Goal: Book appointment/travel/reservation

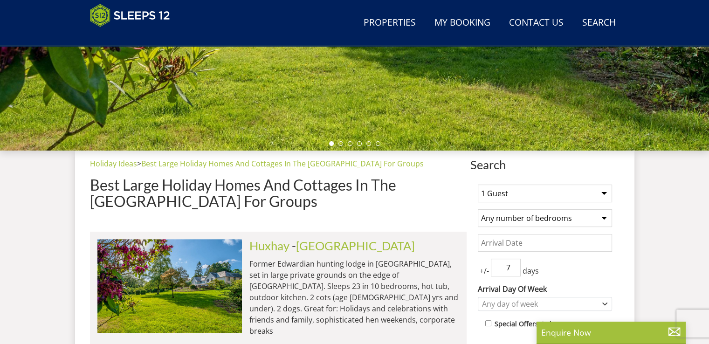
scroll to position [298, 0]
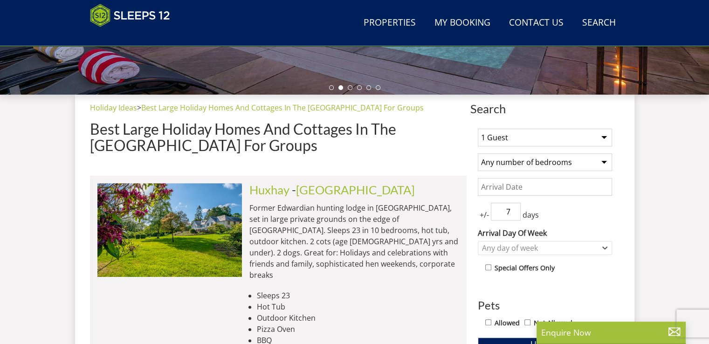
click at [604, 137] on select "1 Guest 2 Guests 3 Guests 4 Guests 5 Guests 6 Guests 7 Guests 8 Guests 9 Guests…" at bounding box center [545, 138] width 134 height 18
select select "8"
click at [478, 129] on select "1 Guest 2 Guests 3 Guests 4 Guests 5 Guests 6 Guests 7 Guests 8 Guests 9 Guests…" at bounding box center [545, 138] width 134 height 18
click at [604, 162] on select "Any number of bedrooms 4 Bedrooms 5 Bedrooms 6 Bedrooms 7 Bedrooms 8 Bedrooms 9…" at bounding box center [545, 162] width 134 height 18
select select "5"
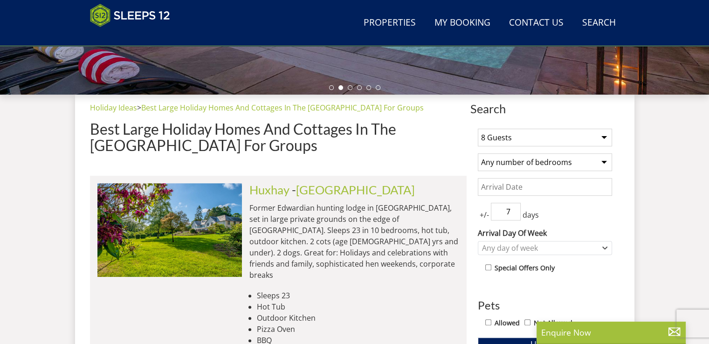
click at [478, 153] on select "Any number of bedrooms 4 Bedrooms 5 Bedrooms 6 Bedrooms 7 Bedrooms 8 Bedrooms 9…" at bounding box center [545, 162] width 134 height 18
click at [497, 184] on input "Date" at bounding box center [545, 187] width 134 height 18
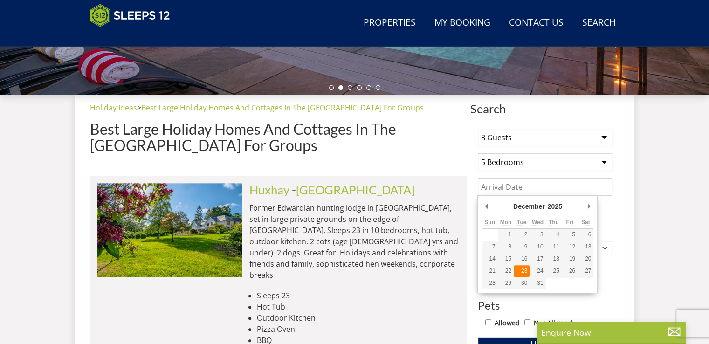
type input "[DATE]"
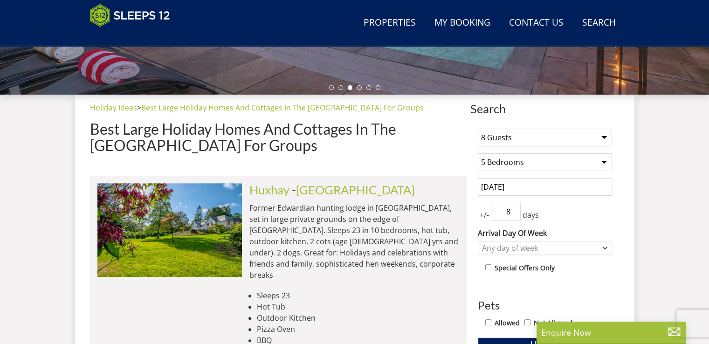
click at [513, 210] on input "8" at bounding box center [506, 212] width 30 height 18
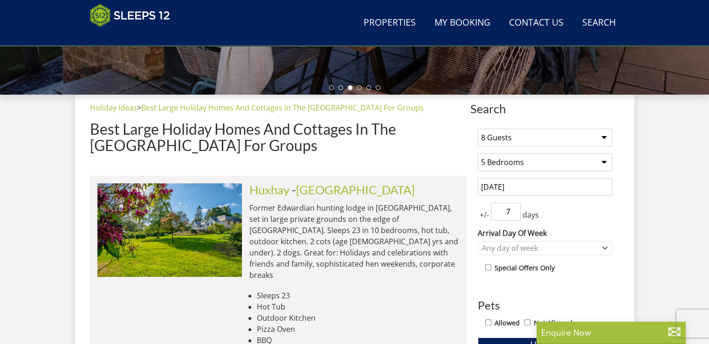
click at [513, 216] on input "7" at bounding box center [506, 212] width 30 height 18
click at [513, 216] on input "6" at bounding box center [506, 212] width 30 height 18
click at [513, 216] on input "5" at bounding box center [506, 212] width 30 height 18
type input "4"
click at [513, 216] on input "4" at bounding box center [506, 212] width 30 height 18
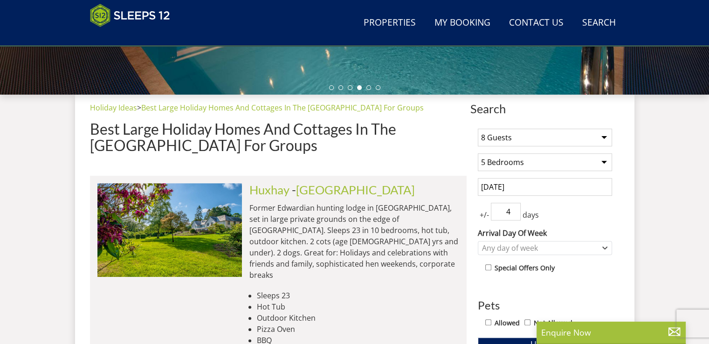
click at [568, 205] on div "+/- 4 days" at bounding box center [545, 212] width 134 height 18
click at [602, 246] on icon "Combobox" at bounding box center [604, 248] width 5 height 6
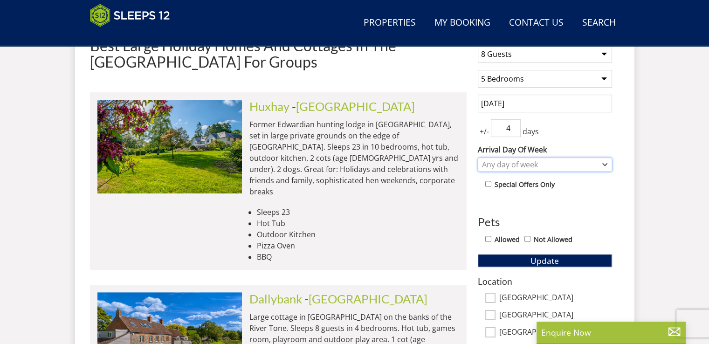
scroll to position [382, 0]
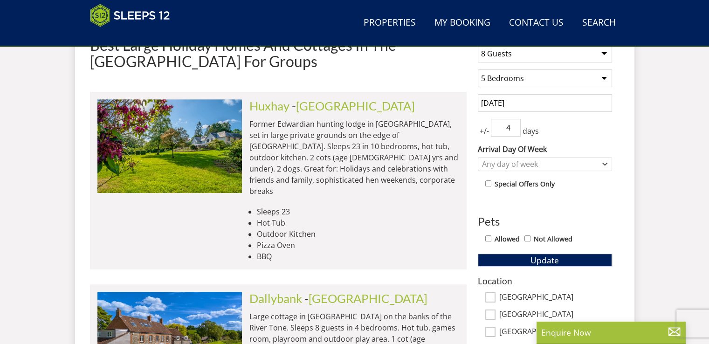
click at [486, 237] on input "Allowed" at bounding box center [488, 238] width 6 height 6
checkbox input "true"
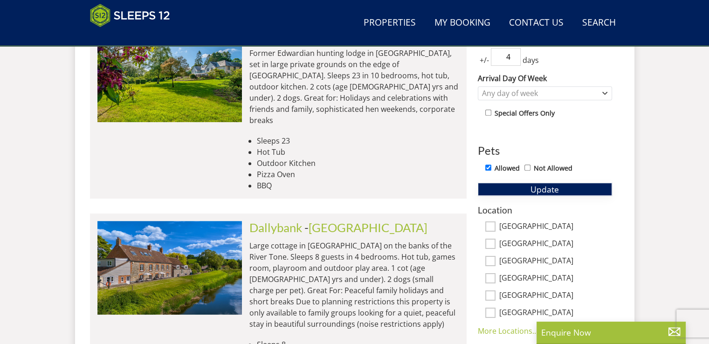
scroll to position [459, 0]
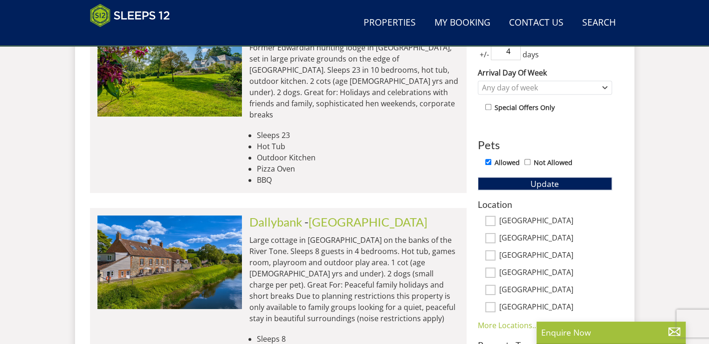
click at [494, 220] on input "[GEOGRAPHIC_DATA]" at bounding box center [490, 221] width 10 height 10
checkbox input "true"
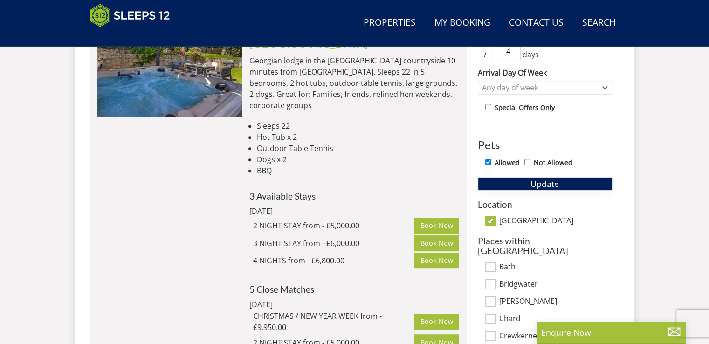
click at [559, 178] on button "Update" at bounding box center [545, 183] width 134 height 13
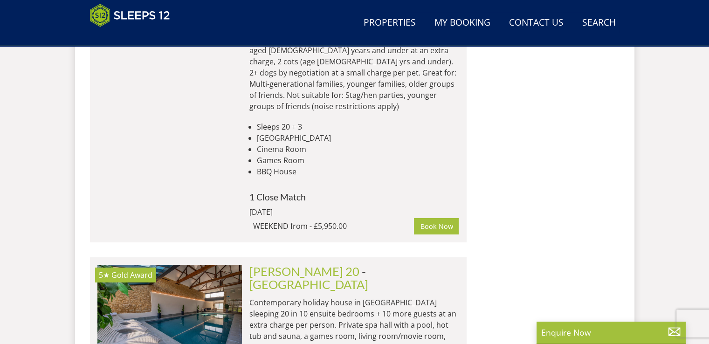
scroll to position [3220, 0]
click at [341, 278] on link "[GEOGRAPHIC_DATA]" at bounding box center [308, 285] width 119 height 14
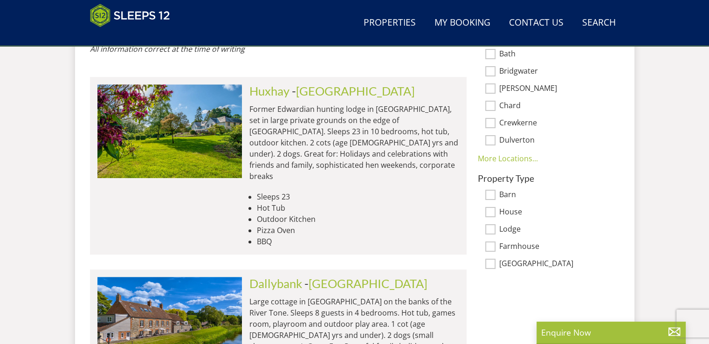
scroll to position [649, 0]
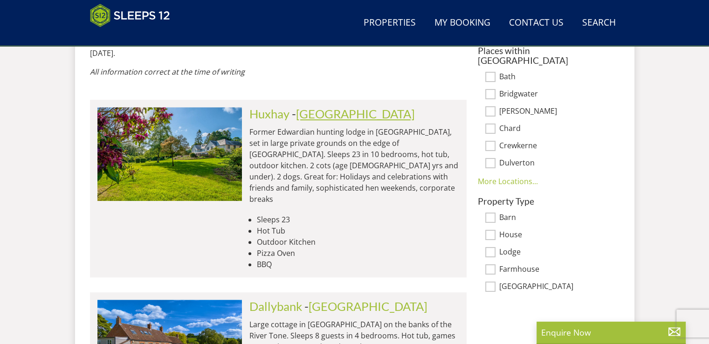
click at [320, 107] on link "[GEOGRAPHIC_DATA]" at bounding box center [355, 114] width 119 height 14
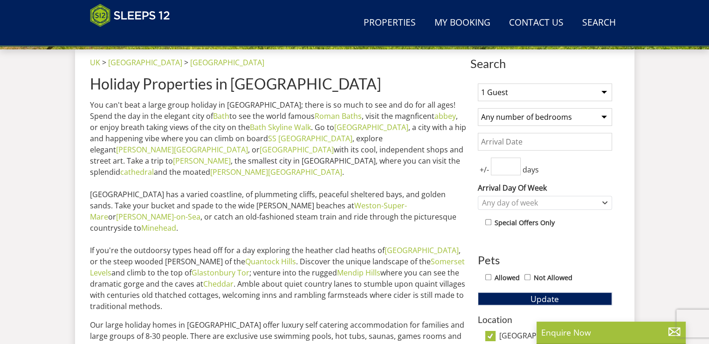
scroll to position [343, 0]
click at [488, 279] on div "Allowed Not Allowed" at bounding box center [548, 279] width 127 height 14
click at [488, 275] on input "Allowed" at bounding box center [488, 277] width 6 height 6
checkbox input "true"
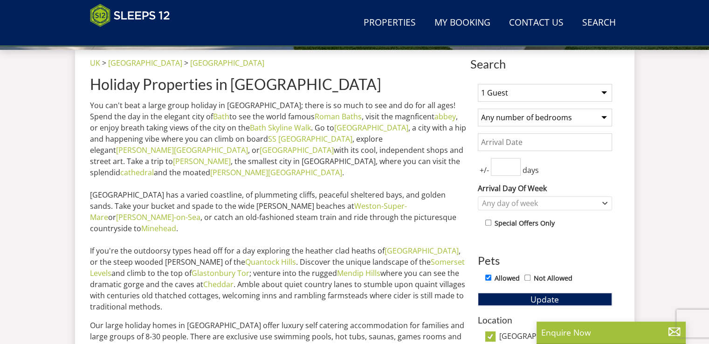
click at [601, 88] on select "1 Guest 2 Guests 3 Guests 4 Guests 5 Guests 6 Guests 7 Guests 8 Guests 9 Guests…" at bounding box center [545, 93] width 134 height 18
select select "8"
click at [478, 84] on select "1 Guest 2 Guests 3 Guests 4 Guests 5 Guests 6 Guests 7 Guests 8 Guests 9 Guests…" at bounding box center [545, 93] width 134 height 18
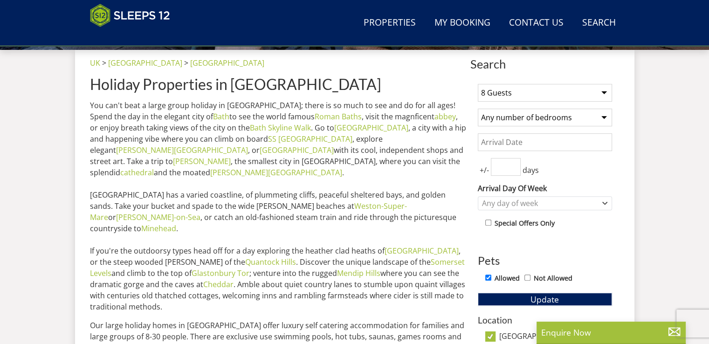
click at [602, 116] on select "Any number of bedrooms 4 Bedrooms 5 Bedrooms 6 Bedrooms 7 Bedrooms 8 Bedrooms 9…" at bounding box center [545, 118] width 134 height 18
select select "4"
click at [478, 109] on select "Any number of bedrooms 4 Bedrooms 5 Bedrooms 6 Bedrooms 7 Bedrooms 8 Bedrooms 9…" at bounding box center [545, 118] width 134 height 18
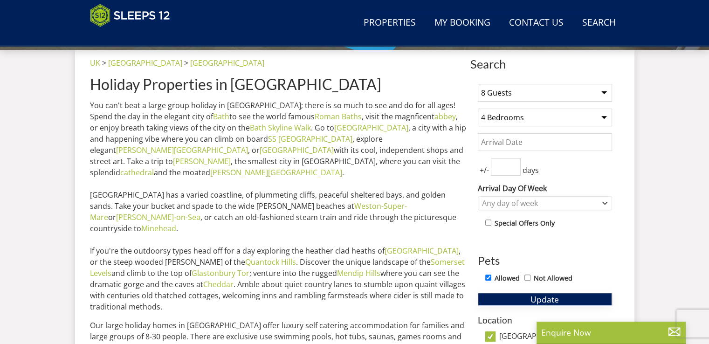
click at [529, 299] on button "Update" at bounding box center [545, 299] width 134 height 13
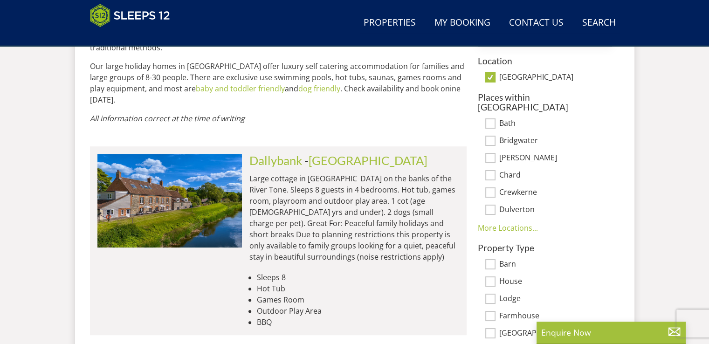
scroll to position [601, 0]
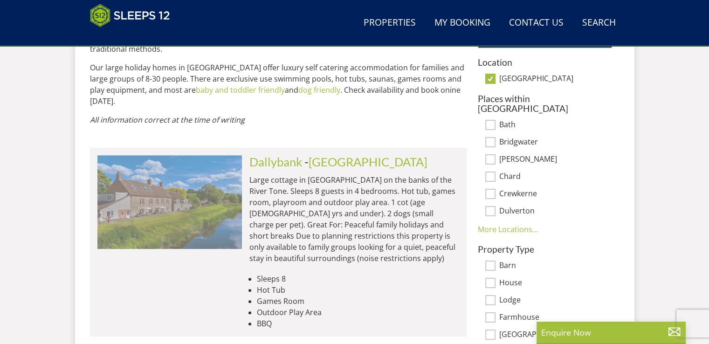
click at [173, 178] on img at bounding box center [169, 201] width 144 height 93
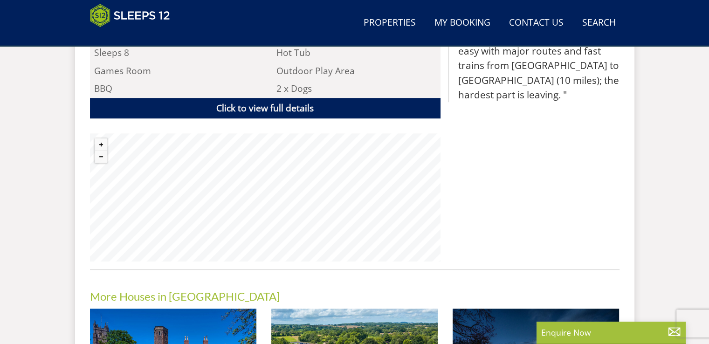
scroll to position [684, 0]
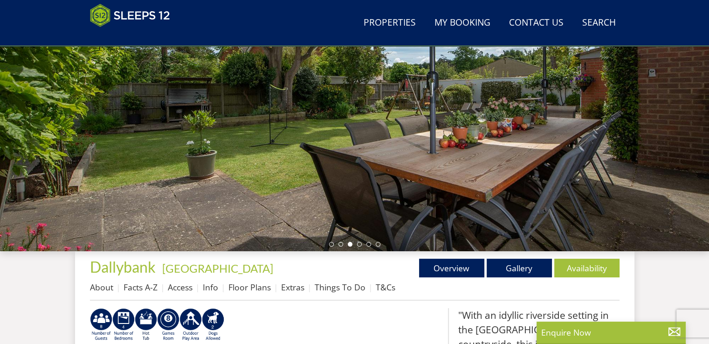
scroll to position [0, 0]
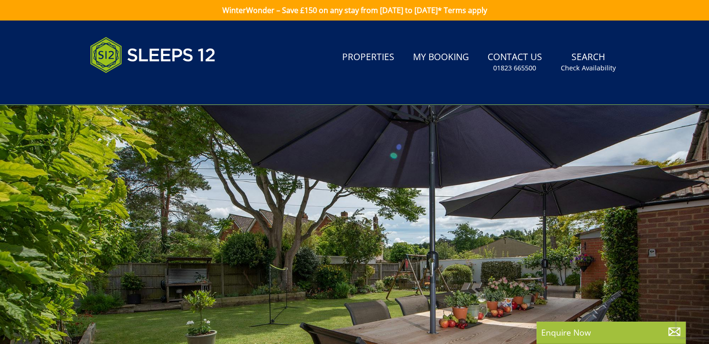
select select "8"
select select "4"
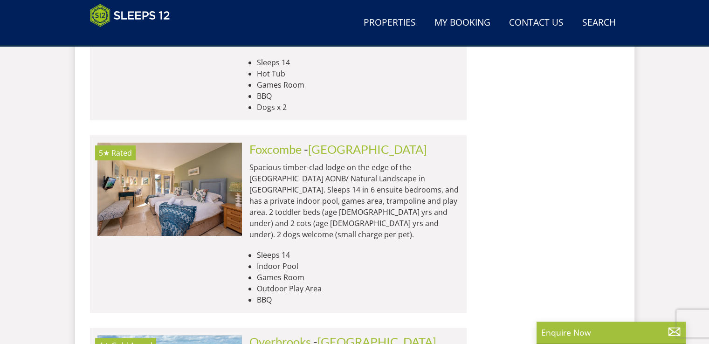
scroll to position [3812, 0]
click at [281, 335] on link "Overbrooks" at bounding box center [280, 342] width 62 height 14
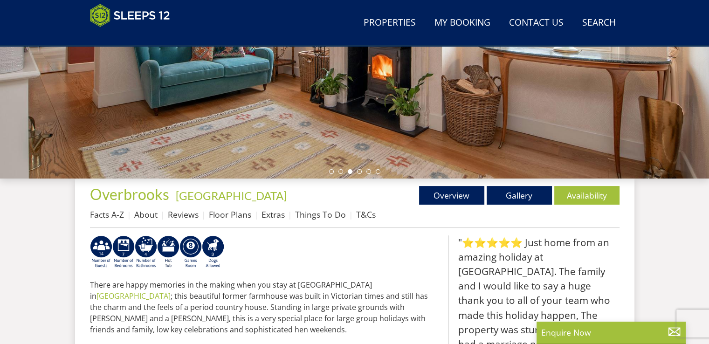
scroll to position [214, 0]
click at [446, 198] on link "Overview" at bounding box center [451, 195] width 65 height 19
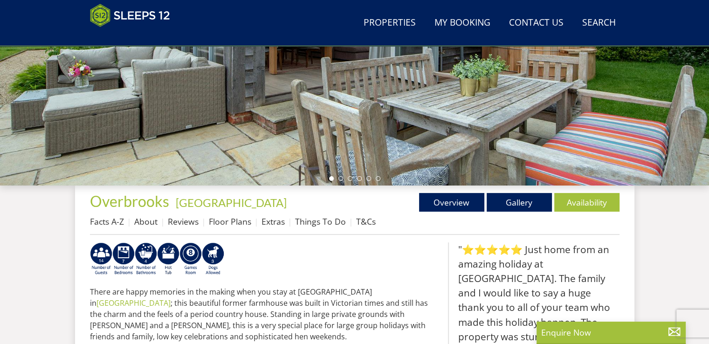
scroll to position [207, 0]
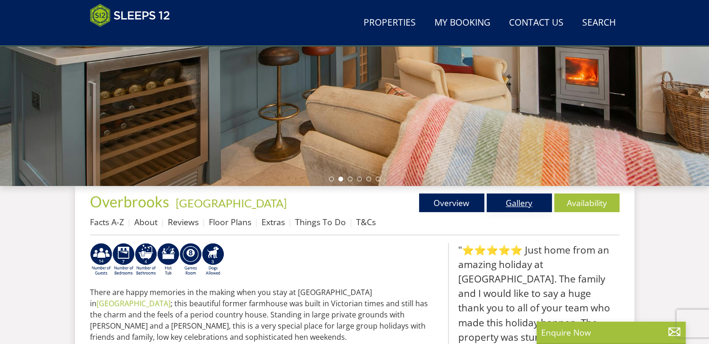
click at [510, 205] on link "Gallery" at bounding box center [518, 202] width 65 height 19
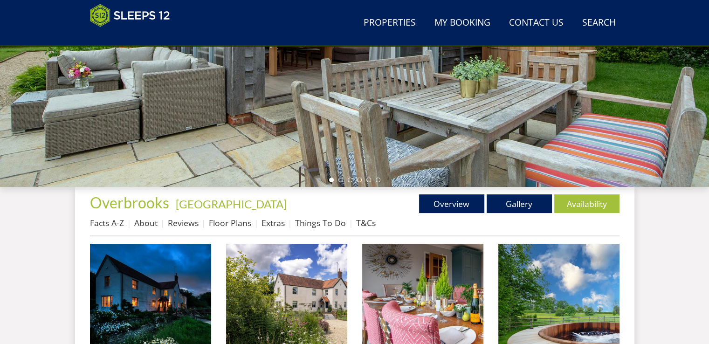
scroll to position [211, 0]
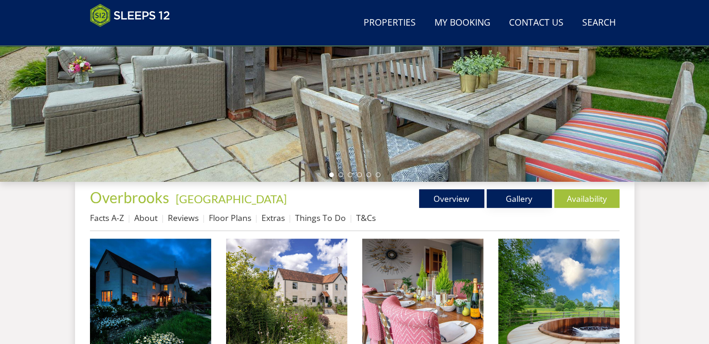
click at [510, 205] on link "Gallery" at bounding box center [518, 198] width 65 height 19
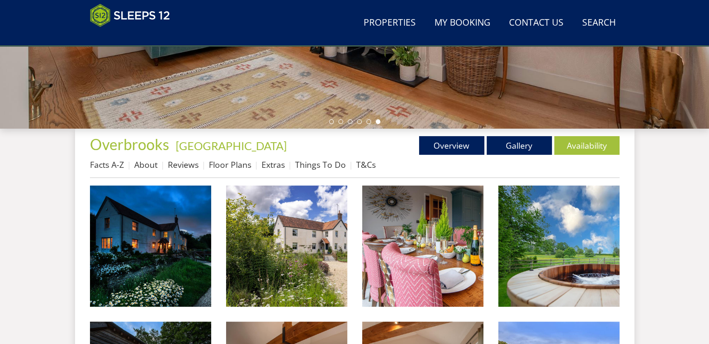
scroll to position [264, 0]
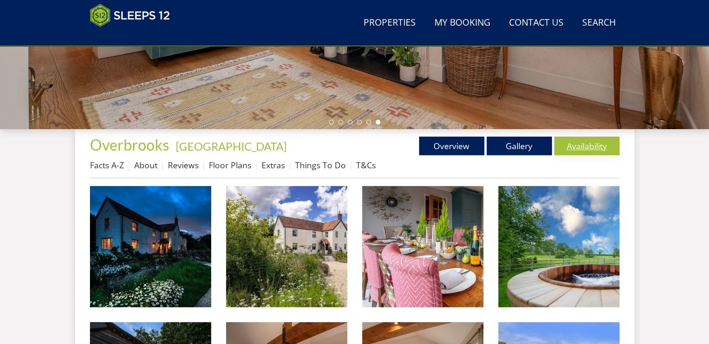
click at [569, 147] on link "Availability" at bounding box center [586, 146] width 65 height 19
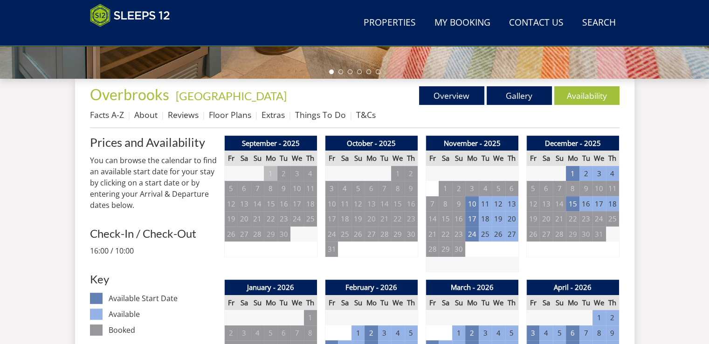
scroll to position [313, 0]
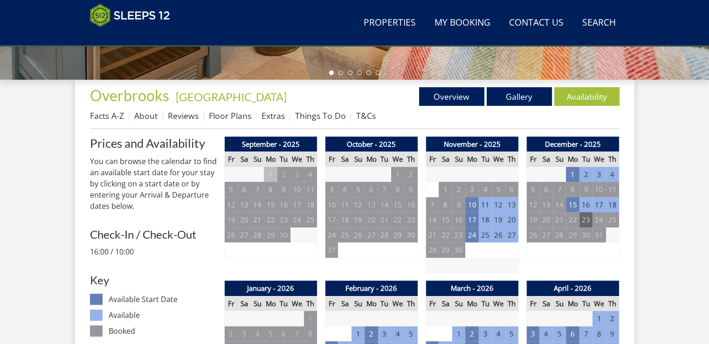
click at [584, 221] on td "23" at bounding box center [585, 219] width 13 height 15
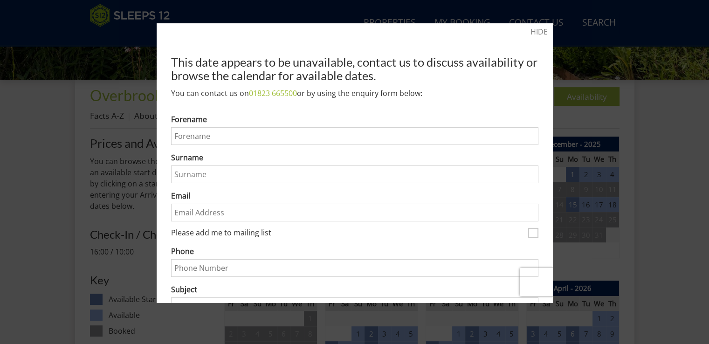
click at [647, 204] on div at bounding box center [354, 172] width 709 height 344
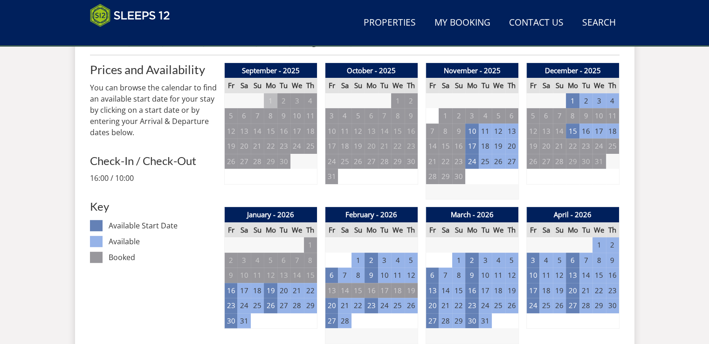
scroll to position [0, 0]
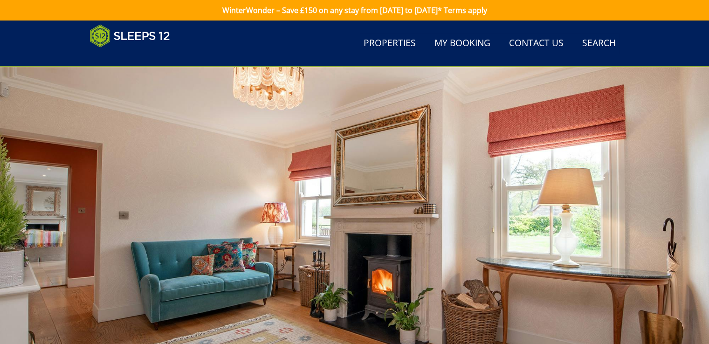
scroll to position [264, 0]
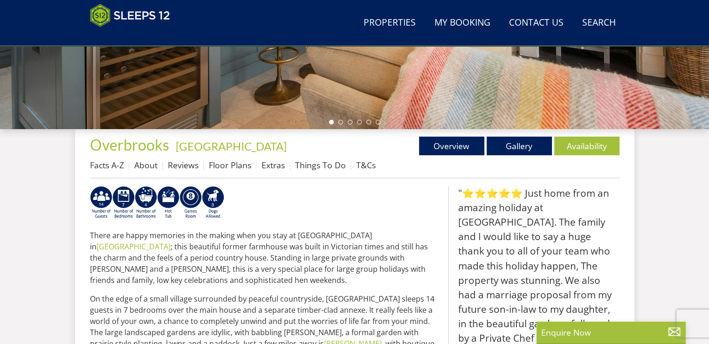
scroll to position [207, 0]
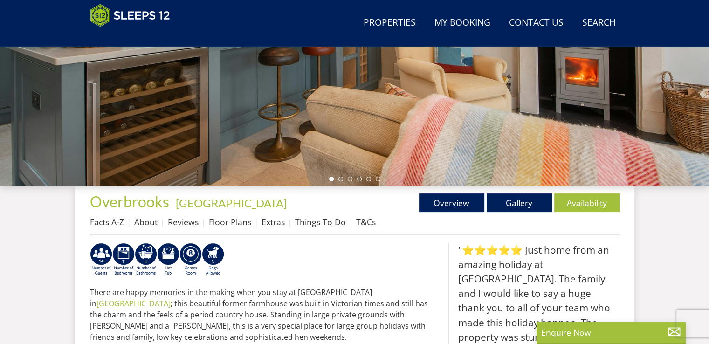
select select "8"
select select "4"
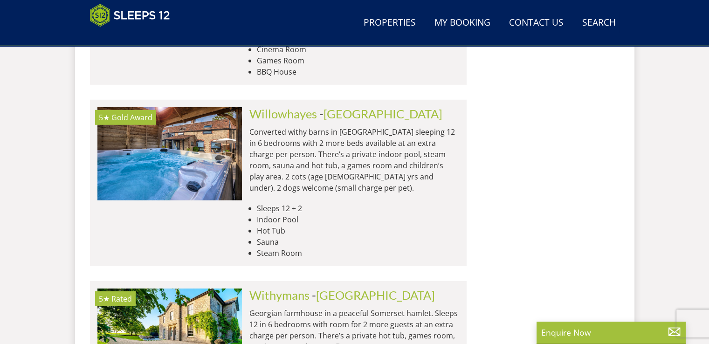
scroll to position [2718, 0]
